Goal: Task Accomplishment & Management: Manage account settings

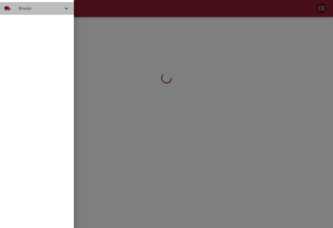
click at [19, 10] on div "local_shipping" at bounding box center [11, 8] width 15 height 6
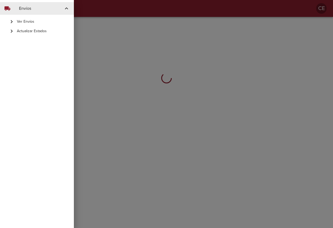
click at [31, 32] on span "Actualizar Estados" at bounding box center [43, 31] width 53 height 5
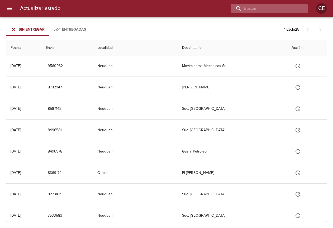
click at [267, 9] on input "buscar" at bounding box center [265, 8] width 68 height 9
type input "9560982"
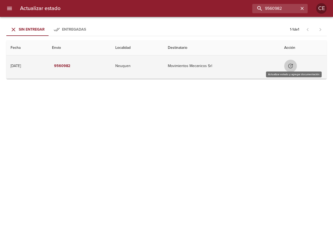
click at [295, 70] on button "Tabla de envíos del cliente" at bounding box center [290, 66] width 13 height 13
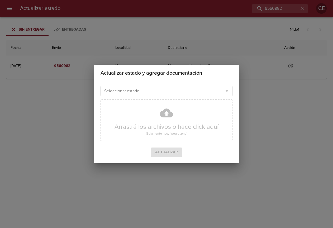
click at [219, 87] on div at bounding box center [224, 90] width 14 height 7
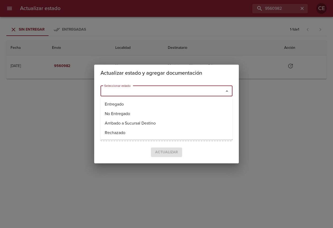
click at [169, 93] on input "Seleccionar estado" at bounding box center [158, 90] width 113 height 7
click at [141, 103] on li "Entregado" at bounding box center [167, 105] width 132 height 10
type input "Entregado"
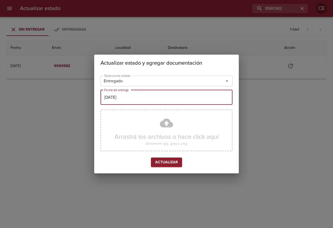
click at [145, 100] on input "[DATE]" at bounding box center [167, 97] width 132 height 15
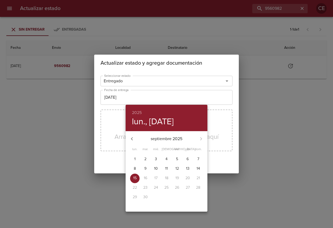
click at [156, 168] on p "10" at bounding box center [156, 168] width 4 height 5
type input "10/09/2025"
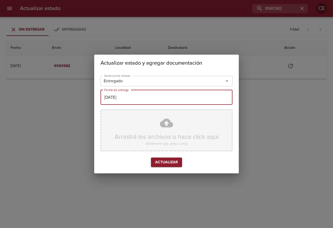
click at [164, 124] on div "Arrastrá los archivos o hace click aquí (Solamente .jpg, .jpeg o .png)" at bounding box center [167, 131] width 132 height 42
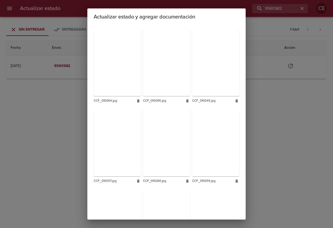
scroll to position [533, 0]
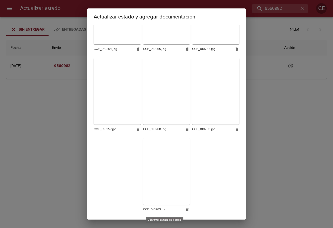
click at [164, 219] on button "Actualizar" at bounding box center [166, 224] width 31 height 10
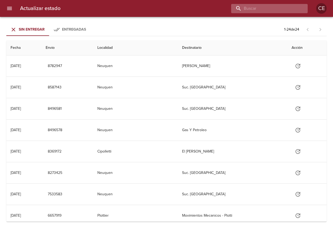
click at [291, 8] on input "buscar" at bounding box center [265, 8] width 68 height 9
type input "17001"
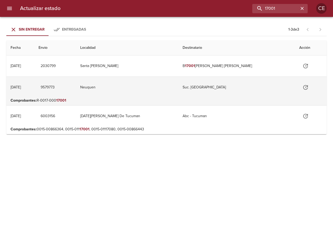
click at [304, 89] on icon "Tabla de envíos del cliente" at bounding box center [306, 87] width 5 height 5
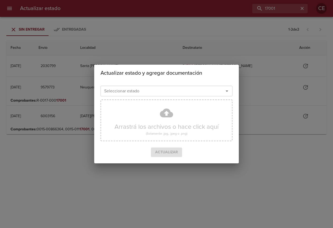
click at [152, 93] on input "Seleccionar estado" at bounding box center [158, 90] width 113 height 7
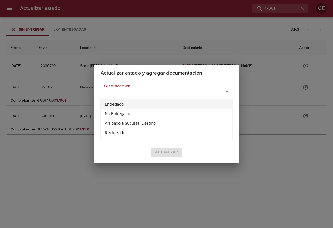
click at [139, 103] on li "Entregado" at bounding box center [167, 105] width 132 height 10
type input "Entregado"
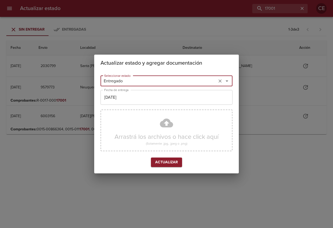
click at [143, 99] on input "[DATE]" at bounding box center [167, 97] width 132 height 15
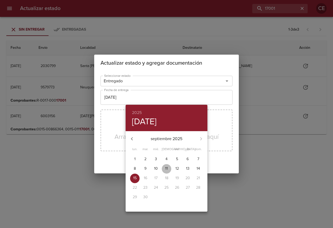
click at [166, 169] on p "11" at bounding box center [166, 168] width 3 height 5
type input "[DATE]"
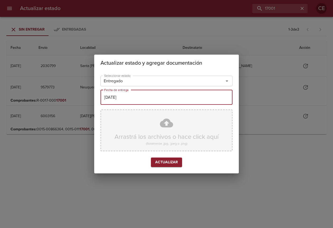
click at [168, 143] on div "Arrastrá los archivos o hace click aquí (Solamente .jpg, .jpeg o .png)" at bounding box center [167, 131] width 132 height 42
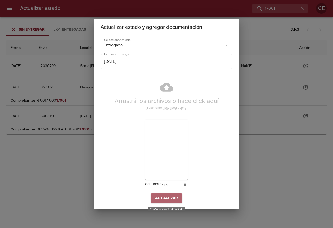
click at [176, 201] on span "Actualizar" at bounding box center [166, 198] width 23 height 7
